Goal: Information Seeking & Learning: Learn about a topic

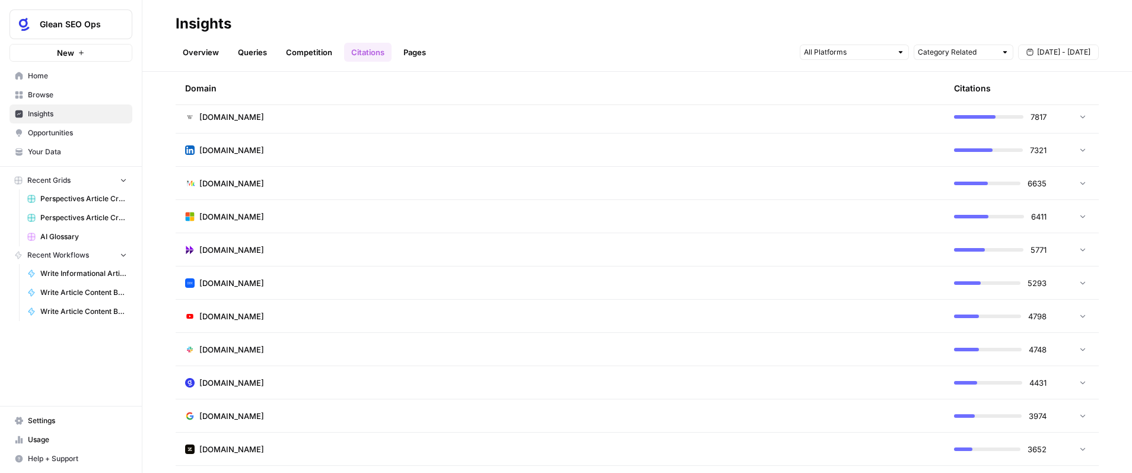
scroll to position [98, 0]
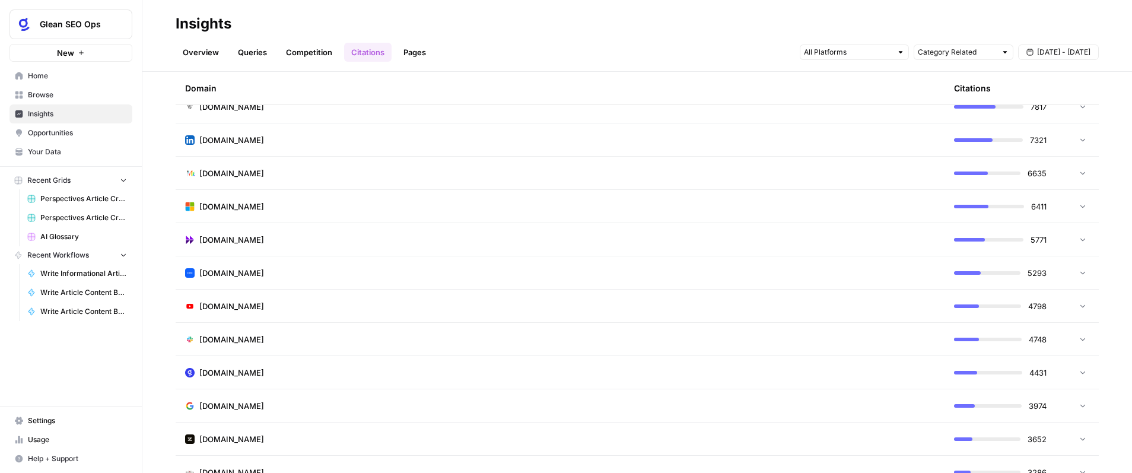
click at [931, 367] on td "[DOMAIN_NAME]" at bounding box center [560, 372] width 769 height 33
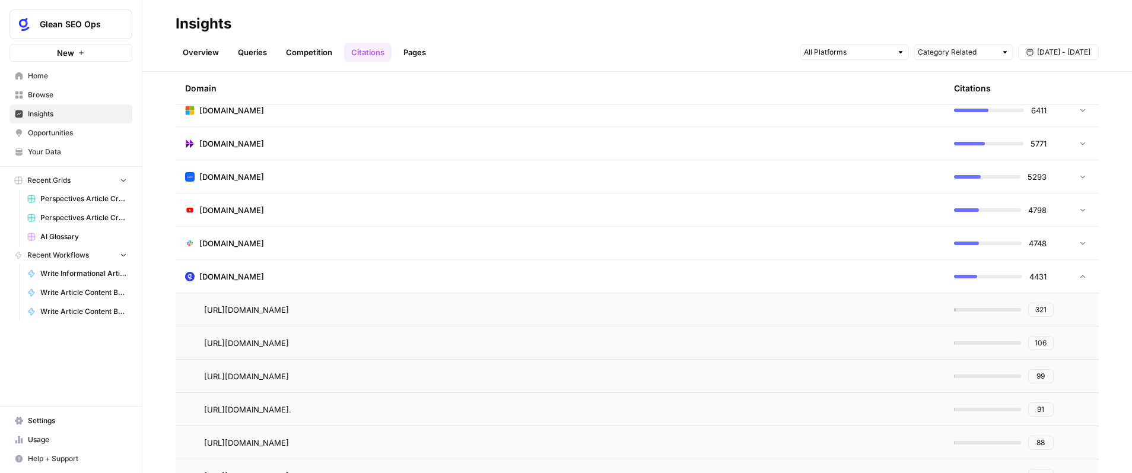
scroll to position [250, 0]
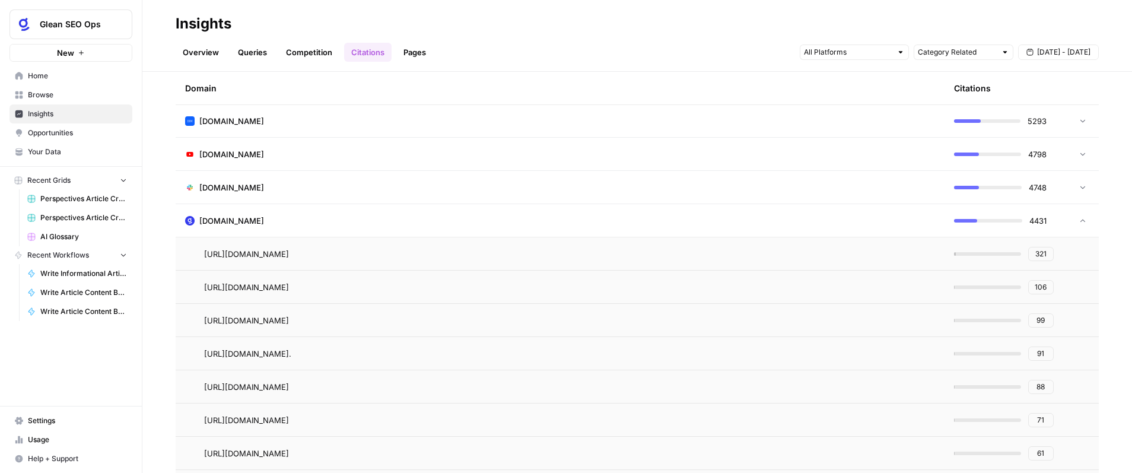
click at [1043, 288] on span "106" at bounding box center [1041, 287] width 12 height 11
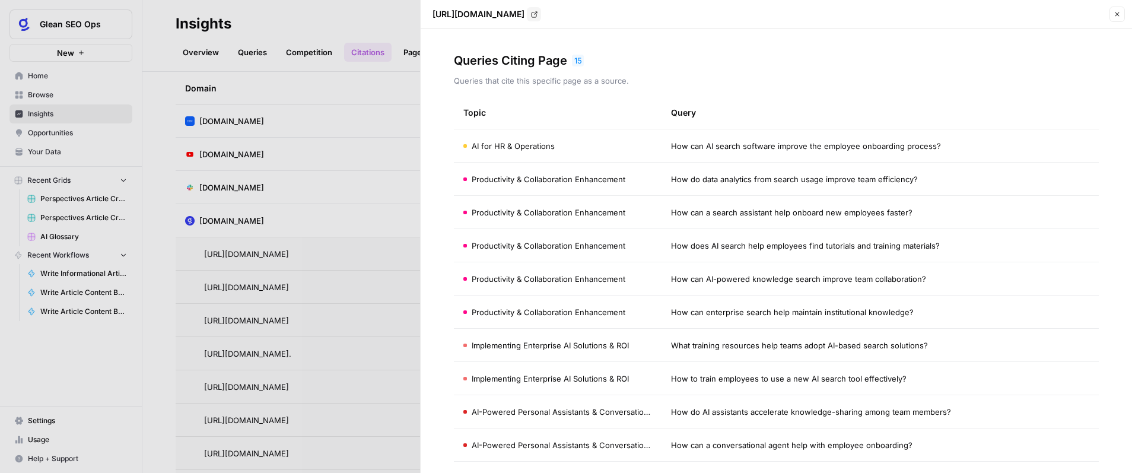
click at [155, 337] on div at bounding box center [566, 236] width 1132 height 473
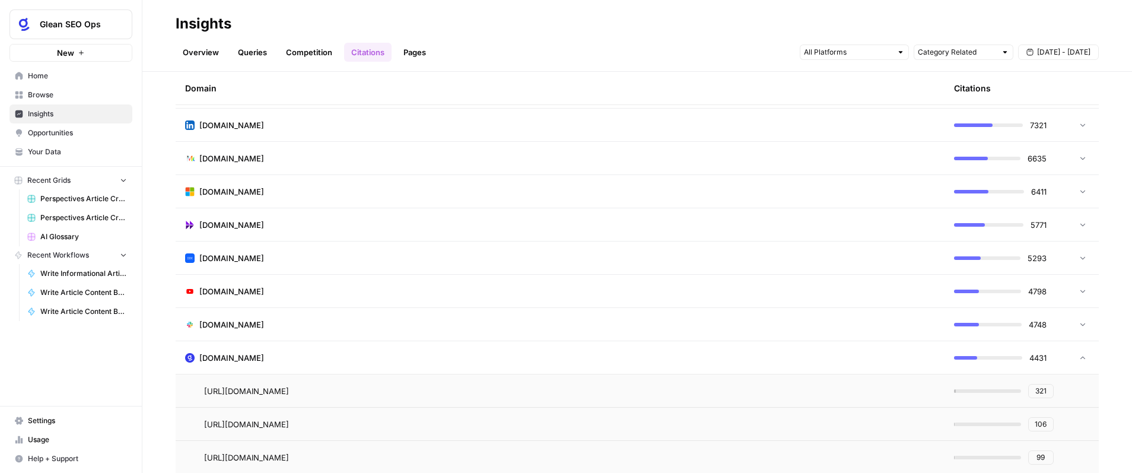
scroll to position [0, 0]
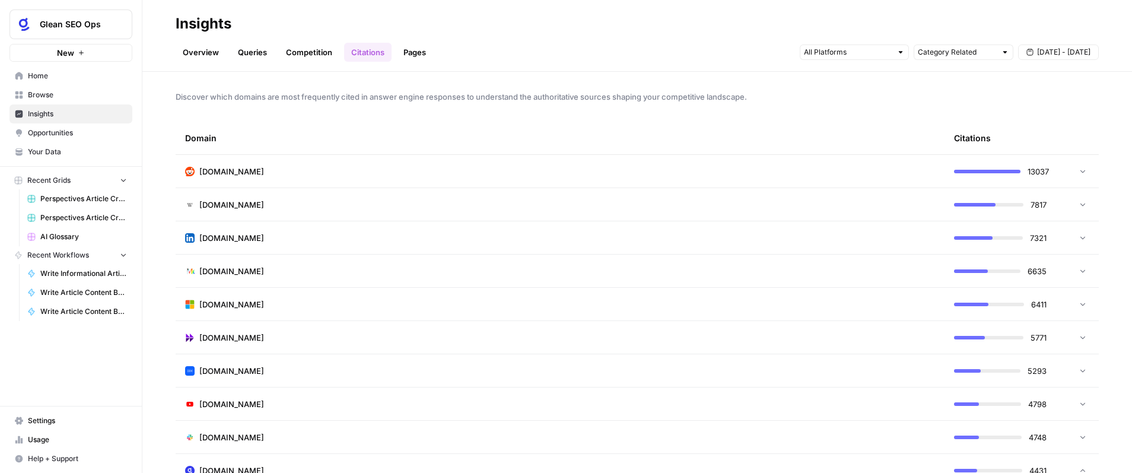
click at [289, 173] on td "[DOMAIN_NAME]" at bounding box center [560, 171] width 769 height 33
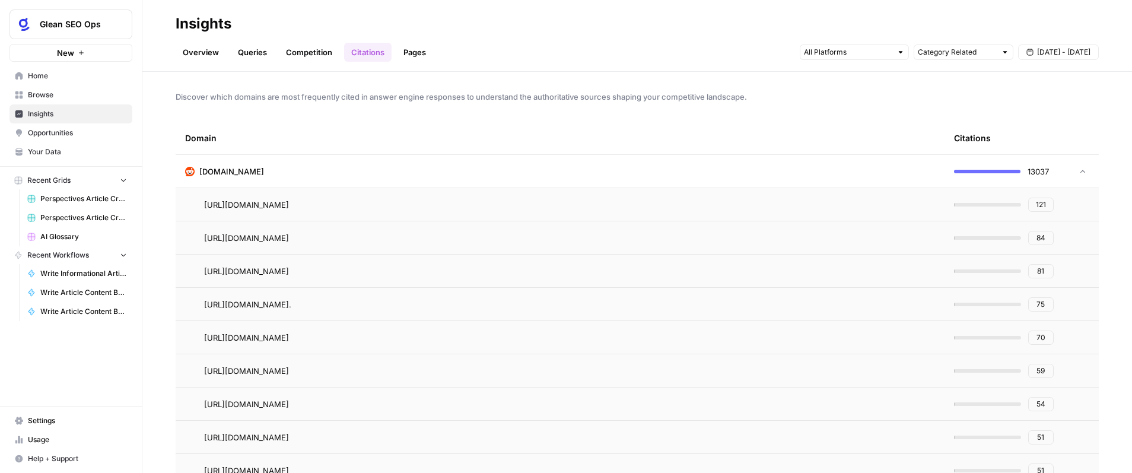
click at [1039, 239] on span "84" at bounding box center [1041, 238] width 9 height 11
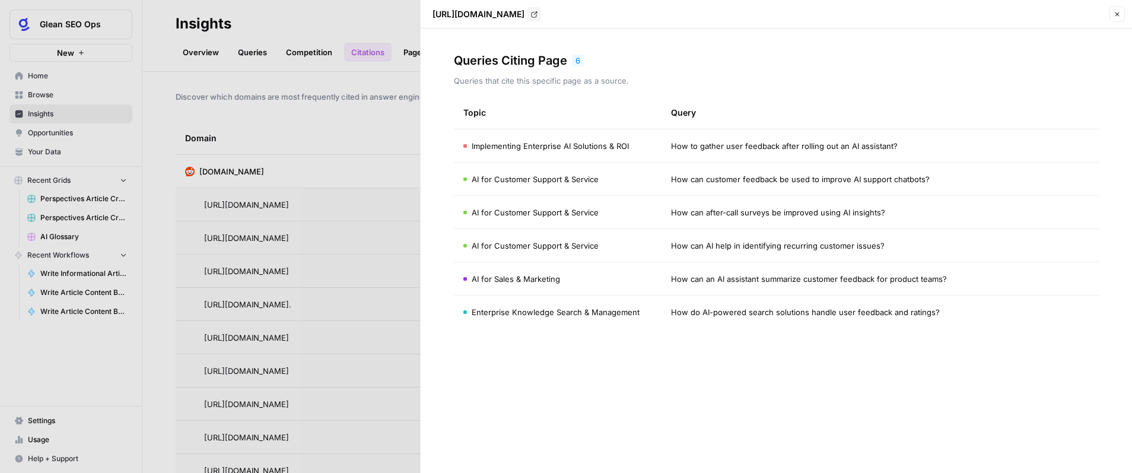
click at [831, 148] on span "How to gather user feedback after rolling out an AI assistant?" at bounding box center [784, 146] width 227 height 12
click at [396, 301] on div at bounding box center [566, 236] width 1132 height 473
